Goal: Task Accomplishment & Management: Manage account settings

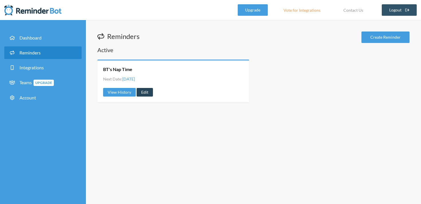
click at [146, 92] on link "Edit" at bounding box center [145, 92] width 16 height 9
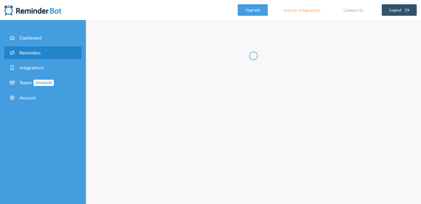
type input "BT's Nap Time"
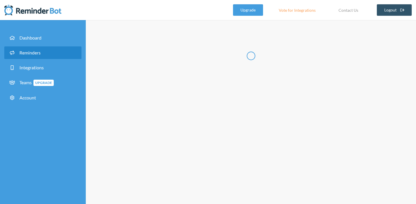
select select "11:45:00"
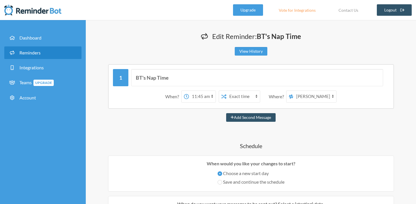
click at [329, 96] on select "Joanna Slayter Beckham's Boosters" at bounding box center [315, 96] width 43 height 11
select select "spaces/AAQArYujtt0"
click at [294, 91] on select "Joanna Slayter Beckham's Boosters" at bounding box center [315, 96] width 43 height 11
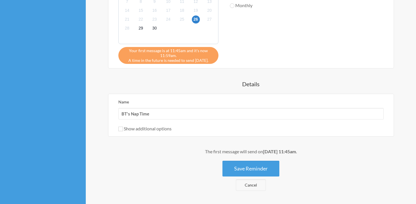
scroll to position [248, 0]
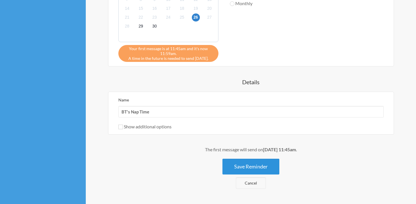
click at [259, 169] on button "Save Reminder" at bounding box center [251, 167] width 57 height 16
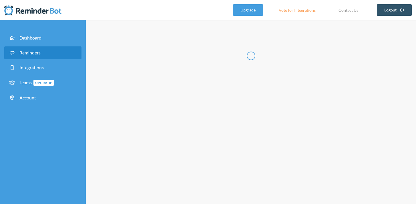
scroll to position [0, 0]
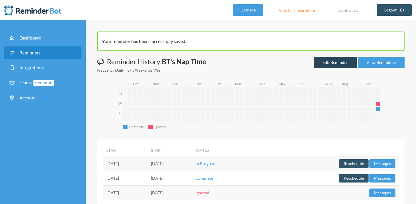
click at [335, 60] on link "Edit Reminder" at bounding box center [335, 62] width 43 height 11
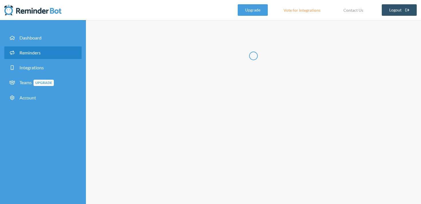
type input "BT's Nap Time"
select select "11:45:00"
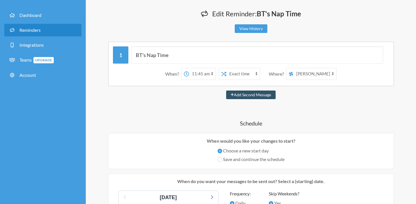
scroll to position [25, 0]
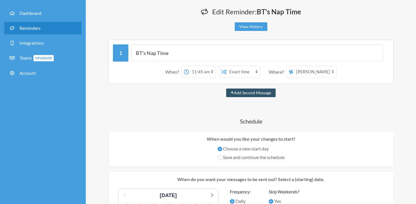
click at [333, 72] on select "Joanna Slayter Beckham's Boosters" at bounding box center [315, 71] width 43 height 11
select select "spaces/AAQArYujtt0"
click at [294, 66] on select "Joanna Slayter Beckham's Boosters" at bounding box center [315, 71] width 43 height 11
click at [325, 74] on select "Joanna Slayter Beckham's Boosters" at bounding box center [315, 71] width 43 height 11
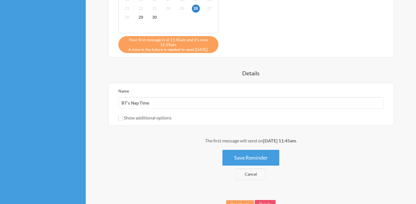
scroll to position [276, 0]
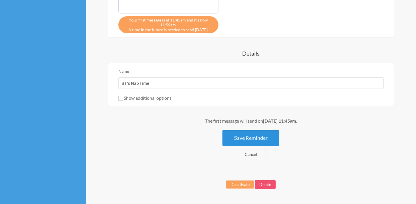
click at [248, 141] on button "Save Reminder" at bounding box center [251, 138] width 57 height 16
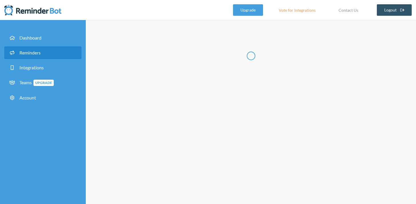
scroll to position [0, 0]
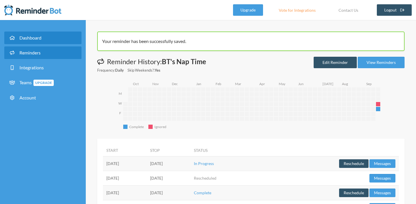
click at [33, 35] on span "Dashboard" at bounding box center [30, 37] width 22 height 5
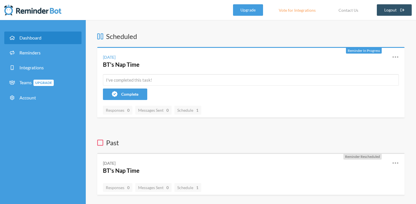
click at [99, 141] on icon at bounding box center [100, 142] width 6 height 7
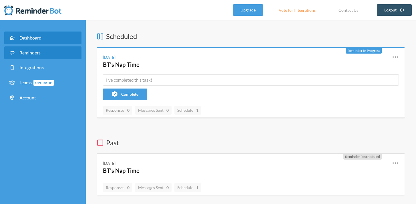
click at [34, 47] on link "Reminders" at bounding box center [42, 52] width 77 height 13
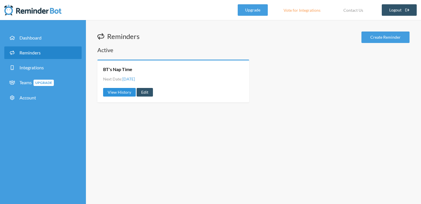
click at [122, 94] on link "View History" at bounding box center [119, 92] width 33 height 9
click at [148, 96] on link "Edit" at bounding box center [145, 92] width 16 height 9
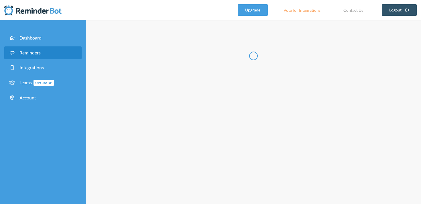
type input "BT's Nap Time"
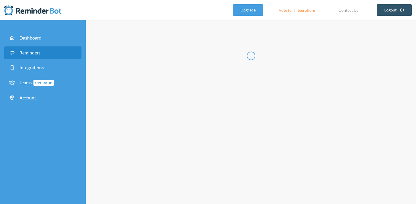
select select "11:00:00"
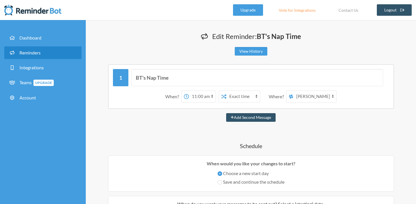
click at [321, 98] on select "Joanna Slayter Beckham's Boosters" at bounding box center [315, 96] width 43 height 11
select select "spaces/AAQArYujtt0"
click at [294, 91] on select "Joanna Slayter Beckham's Boosters" at bounding box center [315, 96] width 43 height 11
click at [241, 117] on button "Add Second Message" at bounding box center [251, 117] width 50 height 9
select select "12:00:00"
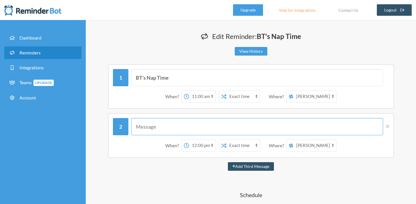
click at [214, 129] on input "text" at bounding box center [257, 126] width 252 height 17
type input "BT's Nap Time"
click at [207, 147] on select "12:00 am 12:15 am 12:30 am 12:45 am 1:00 am 1:15 am 1:30 am 1:45 am 2:00 am 2:1…" at bounding box center [202, 145] width 27 height 11
click at [189, 140] on select "12:00 am 12:15 am 12:30 am 12:45 am 1:00 am 1:15 am 1:30 am 1:45 am 2:00 am 2:1…" at bounding box center [202, 145] width 27 height 11
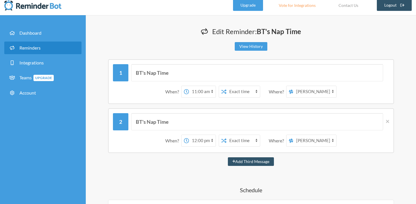
click at [313, 138] on select "Joanna Slayter Beckham's Boosters" at bounding box center [315, 140] width 43 height 11
select select "spaces/AAQArYujtt0"
click at [294, 135] on select "Joanna Slayter Beckham's Boosters" at bounding box center [315, 140] width 43 height 11
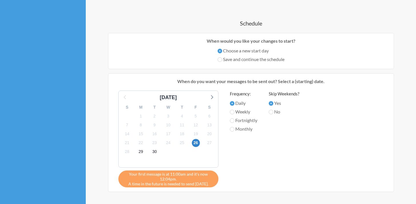
scroll to position [186, 0]
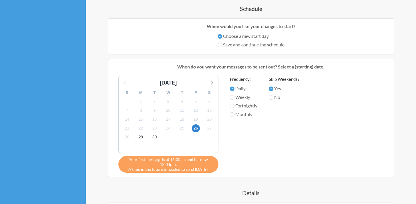
click at [228, 44] on label "Save and continue the schedule" at bounding box center [251, 44] width 67 height 7
click at [222, 44] on input "Save and continue the schedule" at bounding box center [220, 45] width 5 height 5
radio input "true"
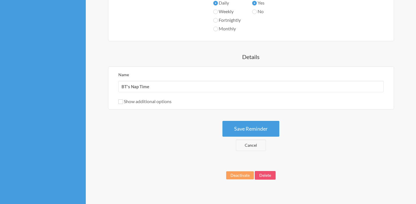
scroll to position [276, 0]
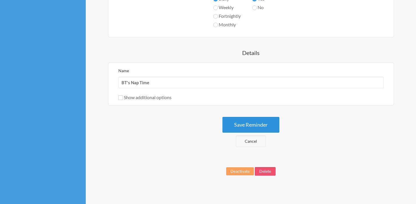
click at [258, 125] on button "Save Reminder" at bounding box center [251, 125] width 57 height 16
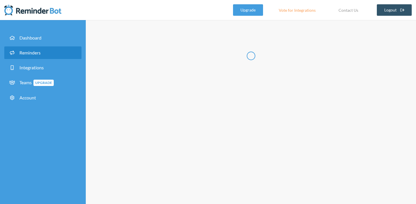
scroll to position [0, 0]
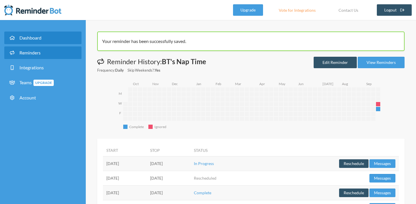
click at [35, 37] on span "Dashboard" at bounding box center [30, 37] width 22 height 5
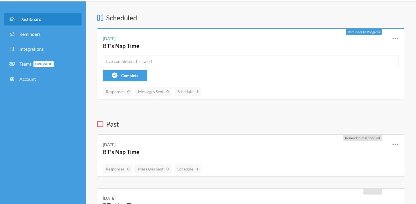
scroll to position [19, 0]
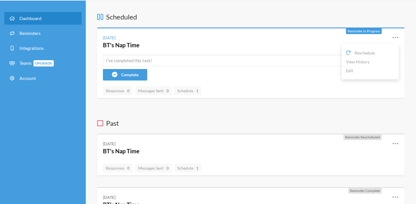
click at [396, 36] on icon at bounding box center [395, 37] width 7 height 7
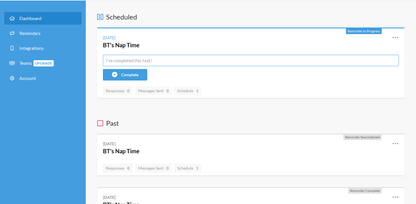
click at [214, 61] on input "text" at bounding box center [251, 60] width 296 height 11
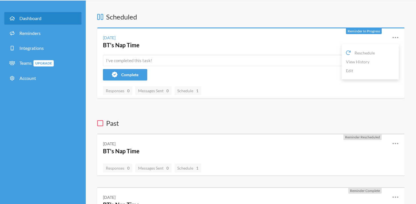
click at [402, 37] on div "Friday, September 26 BT's Nap Time Reschedule View History Edit" at bounding box center [251, 41] width 308 height 26
click at [367, 51] on span "Reschedule" at bounding box center [365, 53] width 20 height 6
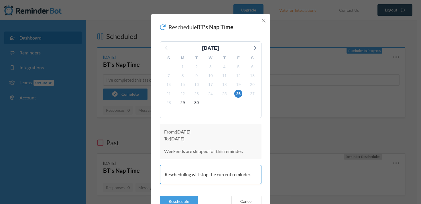
click at [262, 21] on icon "Close" at bounding box center [264, 21] width 4 height 4
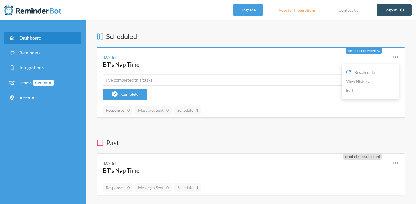
click at [396, 56] on icon at bounding box center [396, 56] width 6 height 1
click at [396, 56] on icon at bounding box center [395, 57] width 7 height 7
click at [355, 90] on link "Edit" at bounding box center [370, 90] width 49 height 9
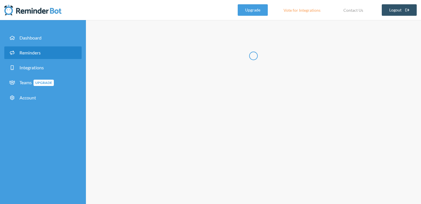
type input "BT's Nap Time"
select select "11:45:00"
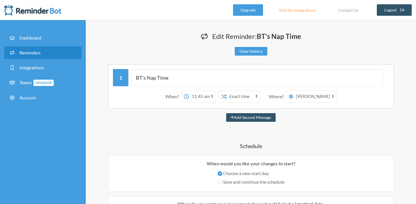
click at [328, 100] on select "Joanna Slayter Beckham's Boosters" at bounding box center [315, 96] width 43 height 11
select select "spaces/AAQArYujtt0"
click at [294, 91] on select "Joanna Slayter Beckham's Boosters" at bounding box center [315, 96] width 43 height 11
click at [313, 97] on select "Joanna Slayter Beckham's Boosters" at bounding box center [315, 96] width 43 height 11
click at [264, 118] on button "Add Second Message" at bounding box center [251, 117] width 50 height 9
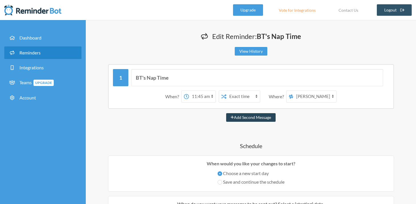
select select "12:45:00"
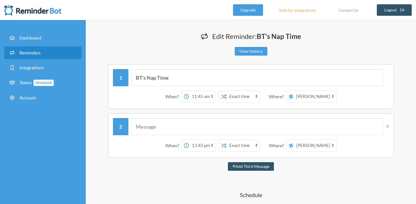
click at [320, 143] on select "Joanna Slayter Beckham's Boosters" at bounding box center [315, 145] width 43 height 11
select select "spaces/AAQArYujtt0"
click at [294, 140] on select "Joanna Slayter Beckham's Boosters" at bounding box center [315, 145] width 43 height 11
click at [326, 96] on select "Joanna Slayter Beckham's Boosters" at bounding box center [315, 96] width 43 height 11
select select "spaces/s31wvCAAAAE"
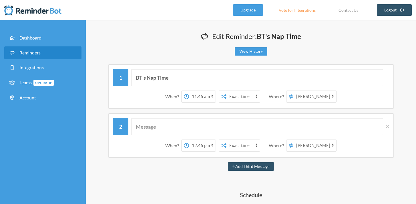
click at [294, 91] on select "Joanna Slayter Beckham's Boosters" at bounding box center [315, 96] width 43 height 11
click at [159, 127] on input "text" at bounding box center [257, 126] width 252 height 17
type input "Beckham's Nap Time"
click at [205, 142] on select "12:00 am 12:15 am 12:30 am 12:45 am 1:00 am 1:15 am 1:30 am 1:45 am 2:00 am 2:1…" at bounding box center [202, 145] width 27 height 11
select select "11:45:00"
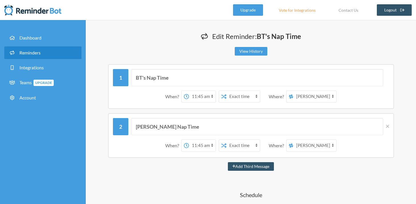
click at [189, 140] on select "12:00 am 12:15 am 12:30 am 12:45 am 1:00 am 1:15 am 1:30 am 1:45 am 2:00 am 2:1…" at bounding box center [202, 145] width 27 height 11
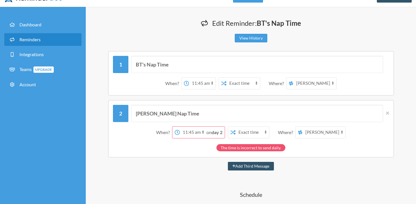
scroll to position [15, 0]
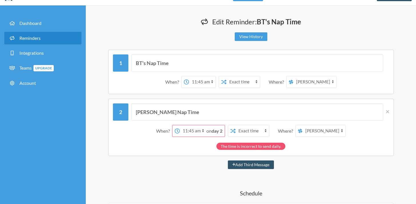
click at [199, 81] on select "12:00 am 12:15 am 12:30 am 12:45 am 1:00 am 1:15 am 1:30 am 1:45 am 2:00 am 2:1…" at bounding box center [202, 81] width 27 height 11
select select "11:00:00"
click at [189, 76] on select "12:00 am 12:15 am 12:30 am 12:45 am 1:00 am 1:15 am 1:30 am 1:45 am 2:00 am 2:1…" at bounding box center [202, 81] width 27 height 11
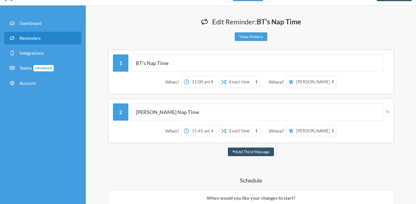
click at [246, 131] on select "Exact time Random time" at bounding box center [243, 130] width 33 height 11
click at [388, 111] on icon at bounding box center [387, 111] width 3 height 3
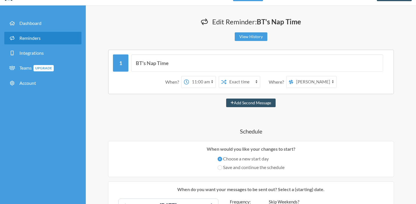
click at [319, 80] on select "Joanna Slayter Beckham's Boosters" at bounding box center [315, 81] width 43 height 11
select select "spaces/AAQArYujtt0"
click at [294, 76] on select "Joanna Slayter Beckham's Boosters" at bounding box center [315, 81] width 43 height 11
click at [300, 80] on select "Joanna Slayter Beckham's Boosters" at bounding box center [315, 81] width 43 height 11
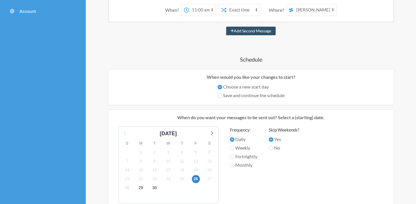
scroll to position [89, 0]
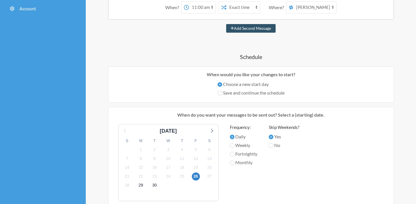
click at [244, 93] on label "Save and continue the schedule" at bounding box center [251, 92] width 67 height 7
click at [222, 93] on input "Save and continue the schedule" at bounding box center [220, 93] width 5 height 5
radio input "true"
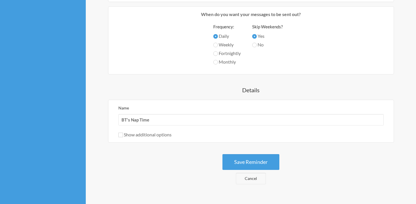
scroll to position [191, 0]
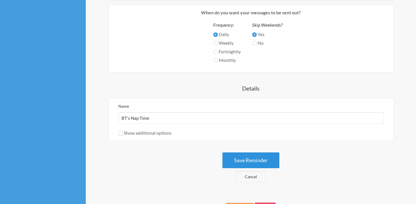
click at [247, 158] on button "Save Reminder" at bounding box center [251, 160] width 57 height 16
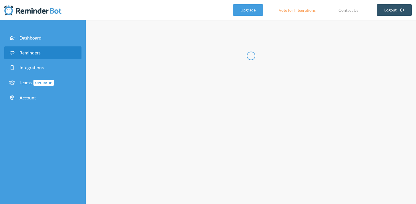
scroll to position [0, 0]
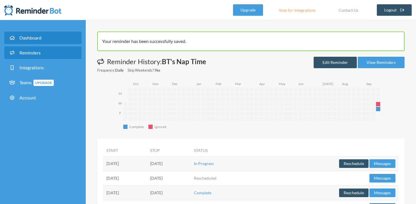
click at [33, 36] on span "Dashboard" at bounding box center [30, 37] width 22 height 5
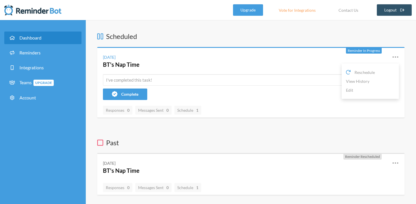
click at [396, 54] on icon at bounding box center [395, 57] width 7 height 7
click at [394, 57] on icon at bounding box center [396, 56] width 6 height 1
click at [352, 91] on link "Edit" at bounding box center [370, 90] width 49 height 9
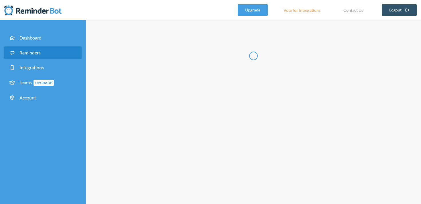
type input "BT's Nap Time"
select select "11:00:00"
select select "12:00:00"
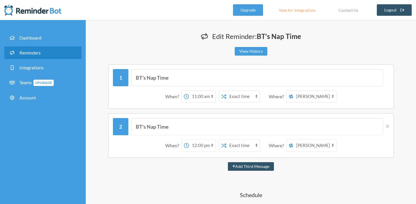
click at [333, 143] on select "Joanna Slayter Beckham's Boosters" at bounding box center [315, 145] width 43 height 11
click at [320, 148] on select "Joanna Slayter Beckham's Boosters" at bounding box center [315, 145] width 43 height 11
